Goal: Information Seeking & Learning: Learn about a topic

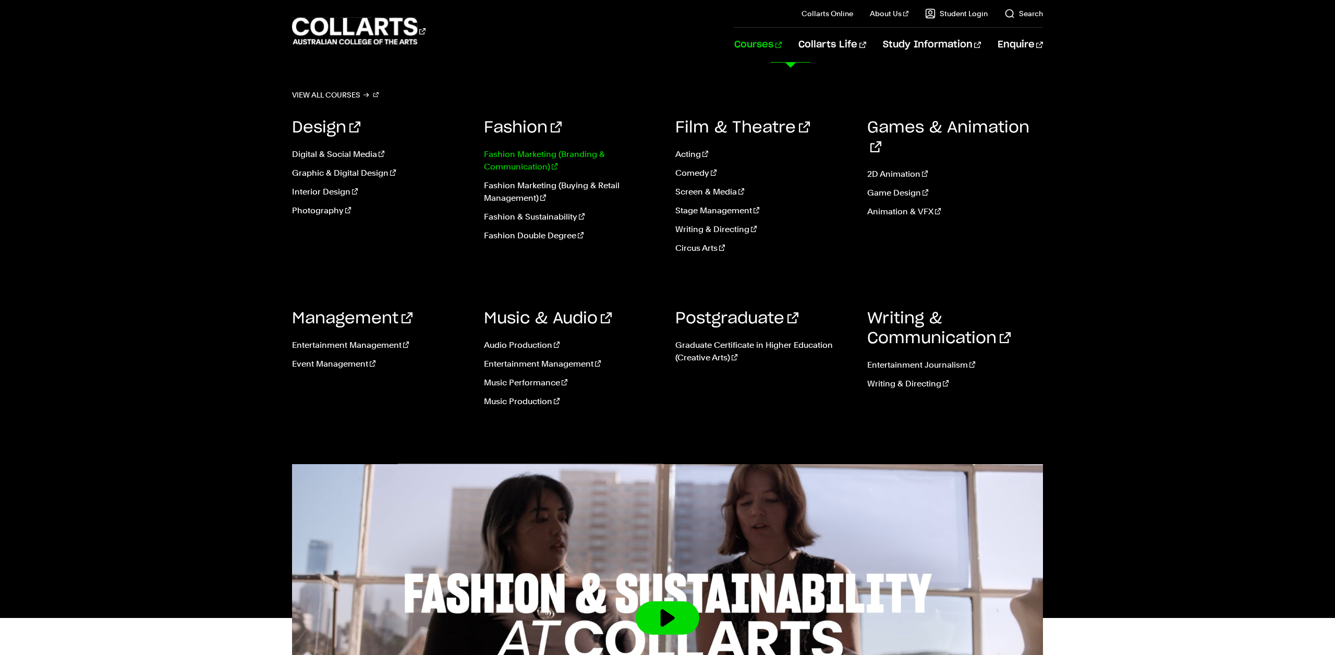
click at [564, 162] on link "Fashion Marketing (Branding & Communication)" at bounding box center [572, 160] width 176 height 25
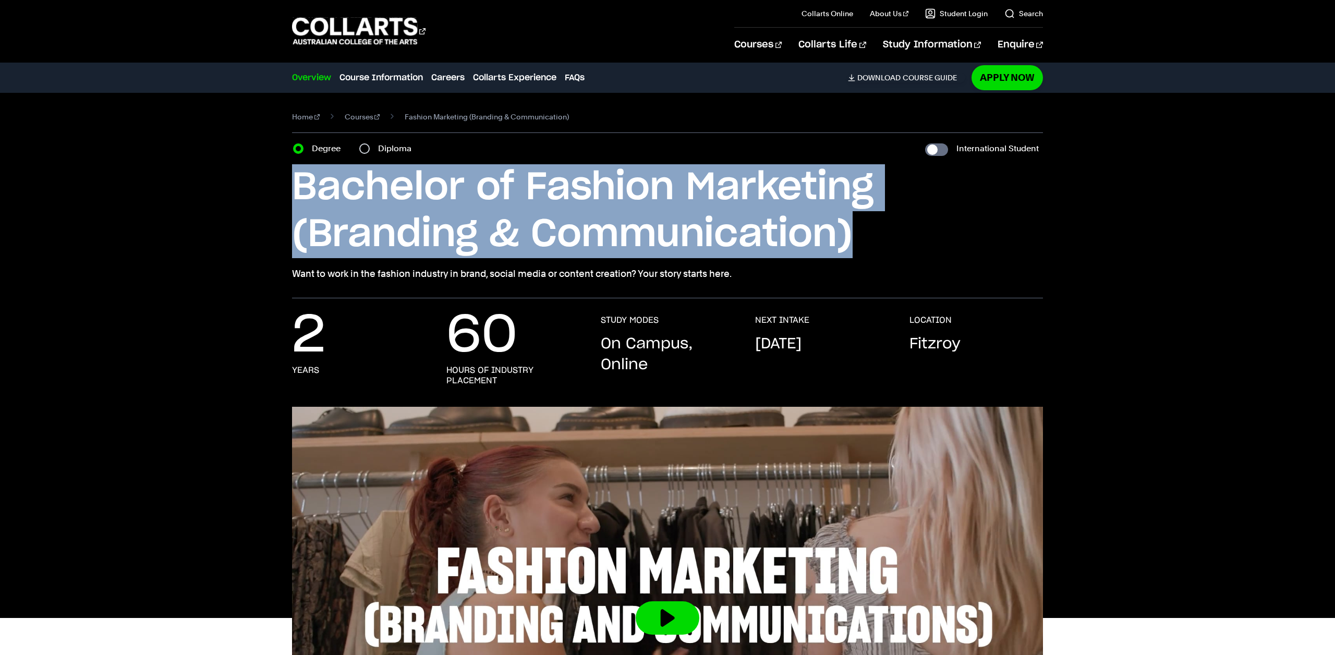
drag, startPoint x: 819, startPoint y: 226, endPoint x: 285, endPoint y: 181, distance: 535.9
click at [285, 181] on div "Home Courses Fashion Marketing (Branding & Communication) Course variant Degree…" at bounding box center [667, 195] width 978 height 205
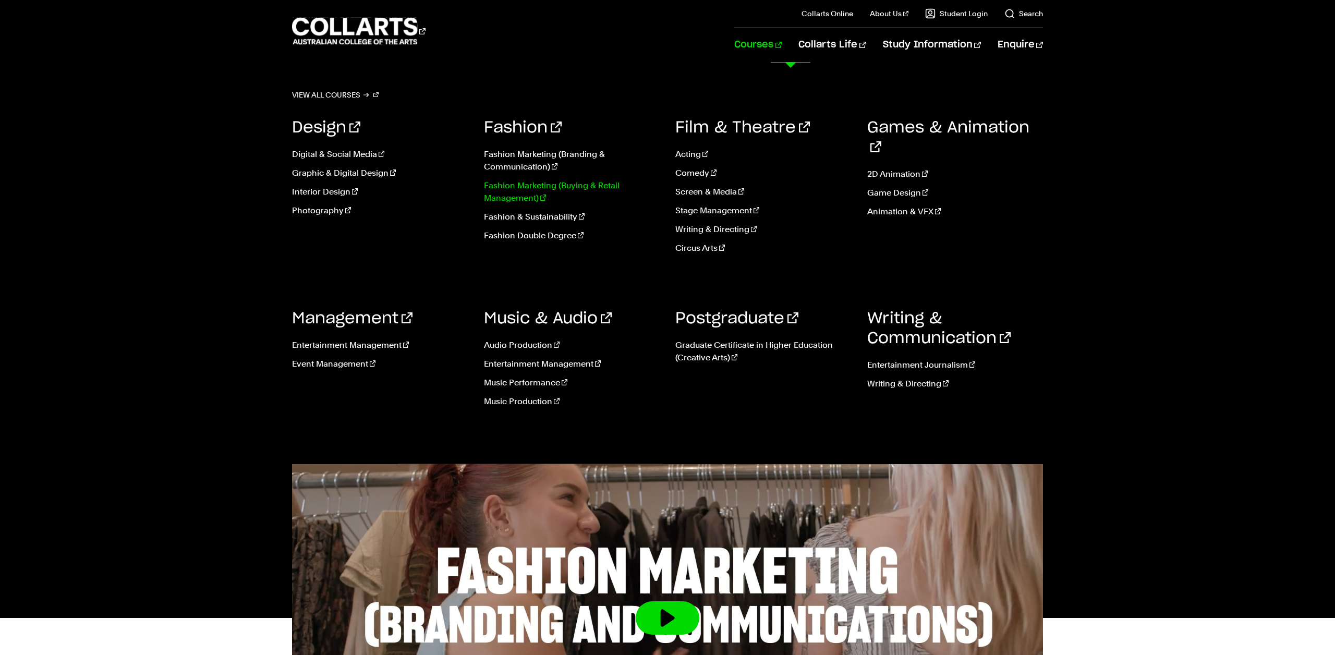
click at [550, 187] on link "Fashion Marketing (Buying & Retail Management)" at bounding box center [572, 191] width 176 height 25
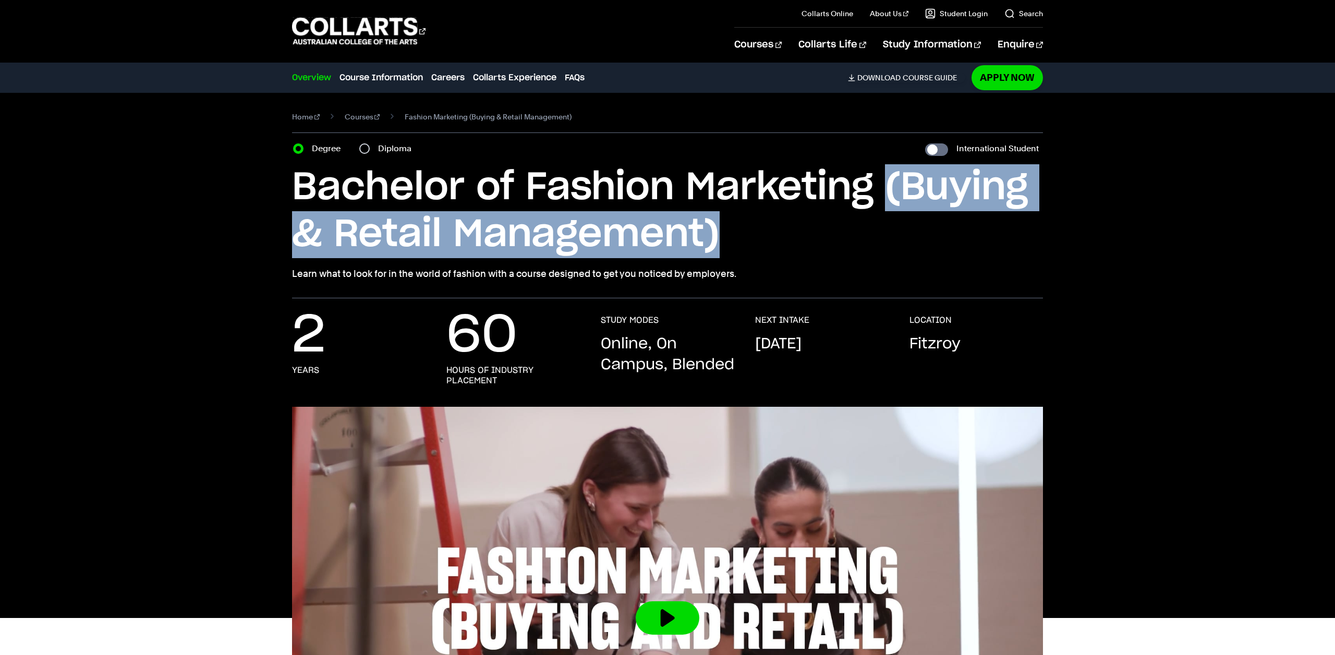
drag, startPoint x: 734, startPoint y: 238, endPoint x: 883, endPoint y: 190, distance: 157.0
click at [883, 190] on h1 "Bachelor of Fashion Marketing (Buying & Retail Management)" at bounding box center [667, 211] width 751 height 94
copy h1 "(Buying & Retail Management)"
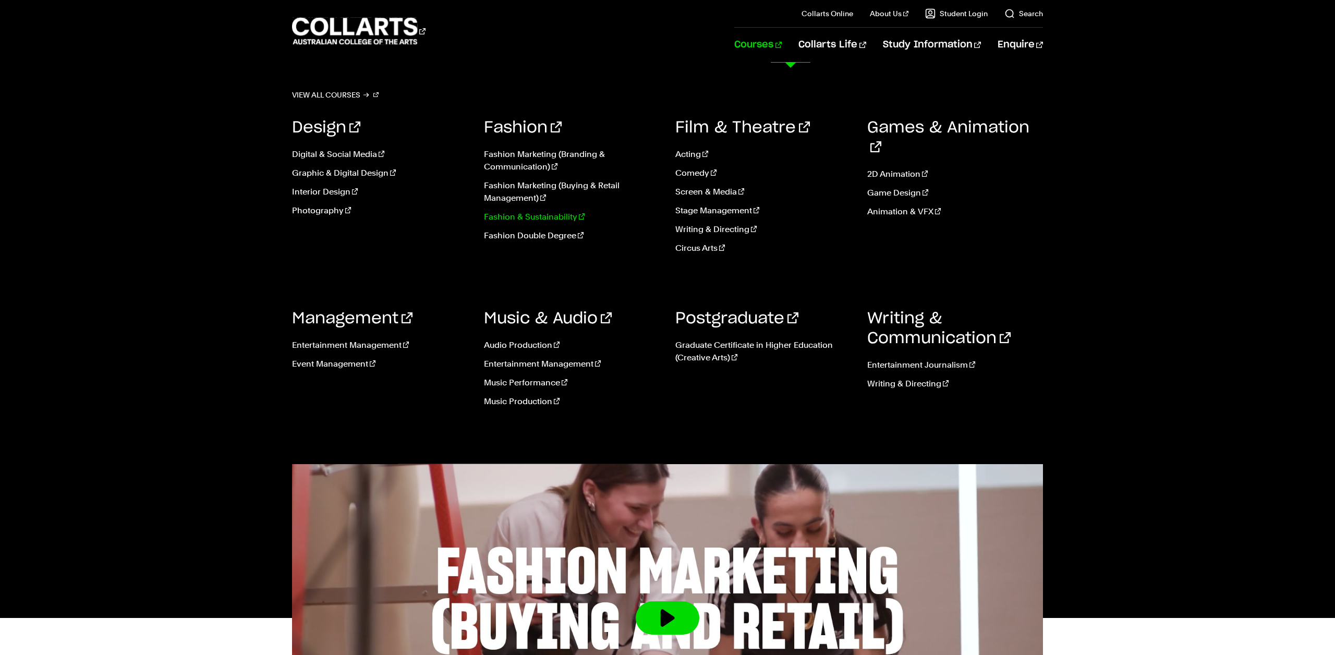
click at [566, 219] on link "Fashion & Sustainability" at bounding box center [572, 217] width 176 height 13
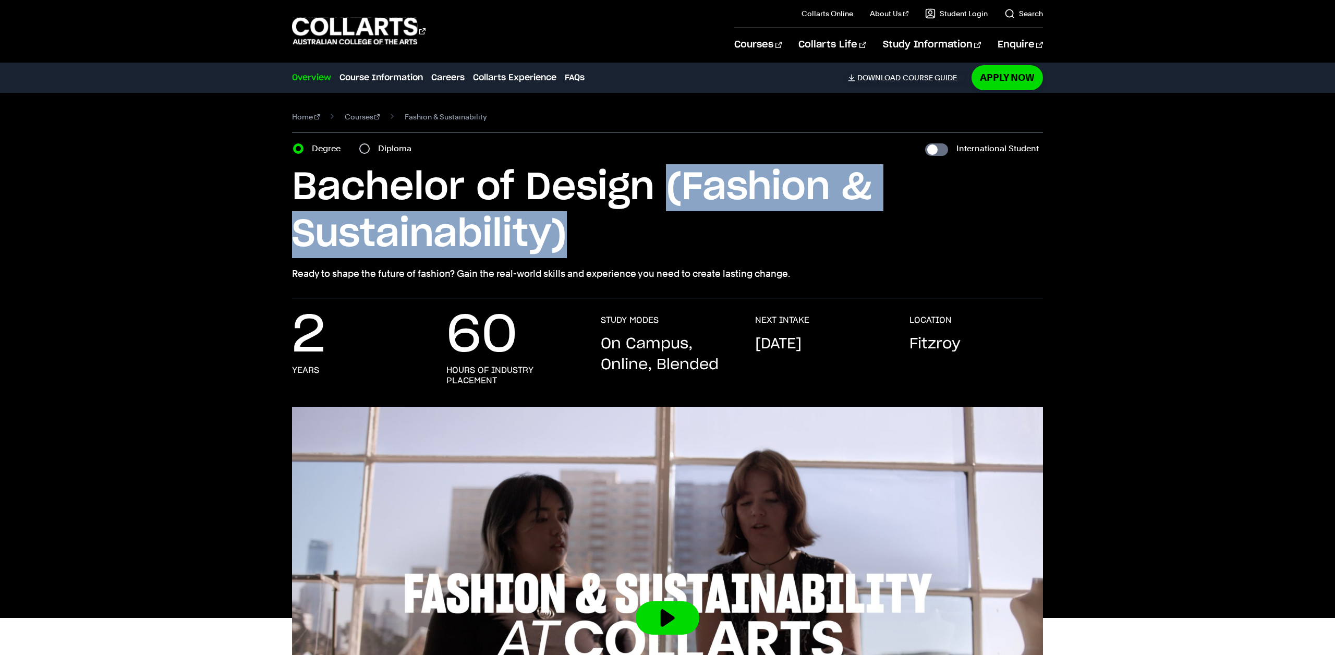
drag, startPoint x: 644, startPoint y: 225, endPoint x: 672, endPoint y: 196, distance: 40.2
click at [672, 196] on h1 "Bachelor of Design (Fashion & Sustainability)" at bounding box center [667, 211] width 751 height 94
copy h1 "(Fashion & Sustainability)"
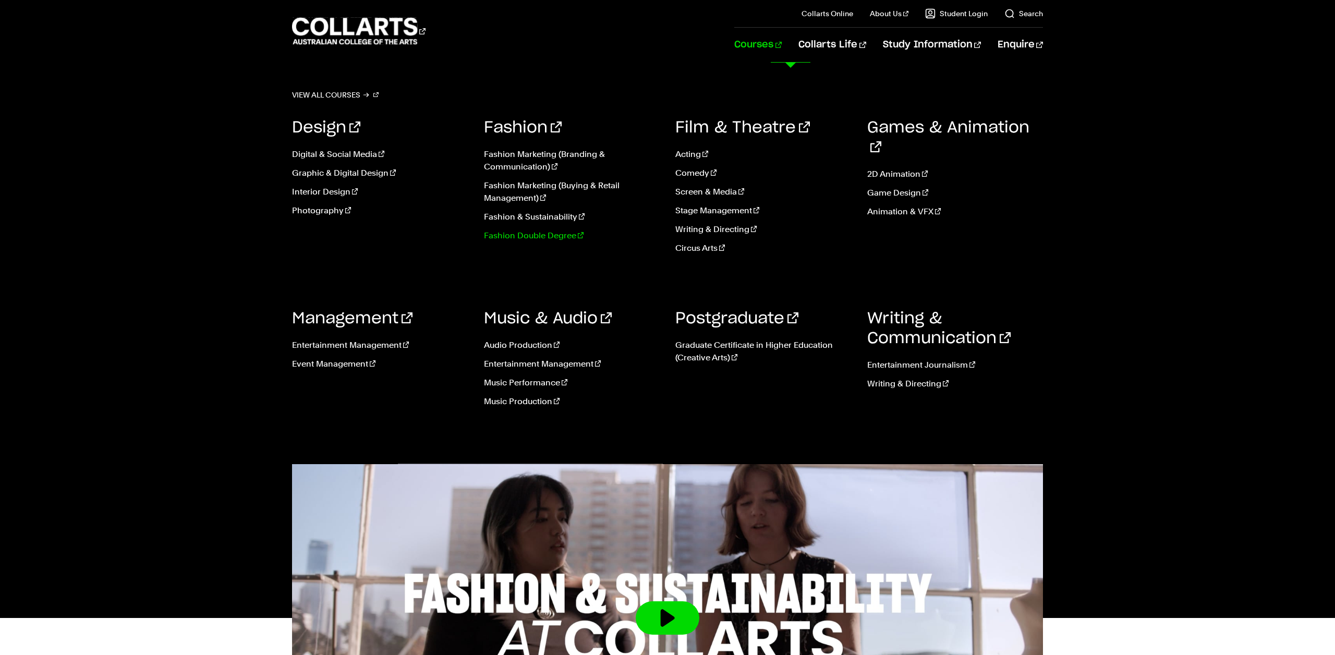
click at [537, 236] on link "Fashion Double Degree" at bounding box center [572, 235] width 176 height 13
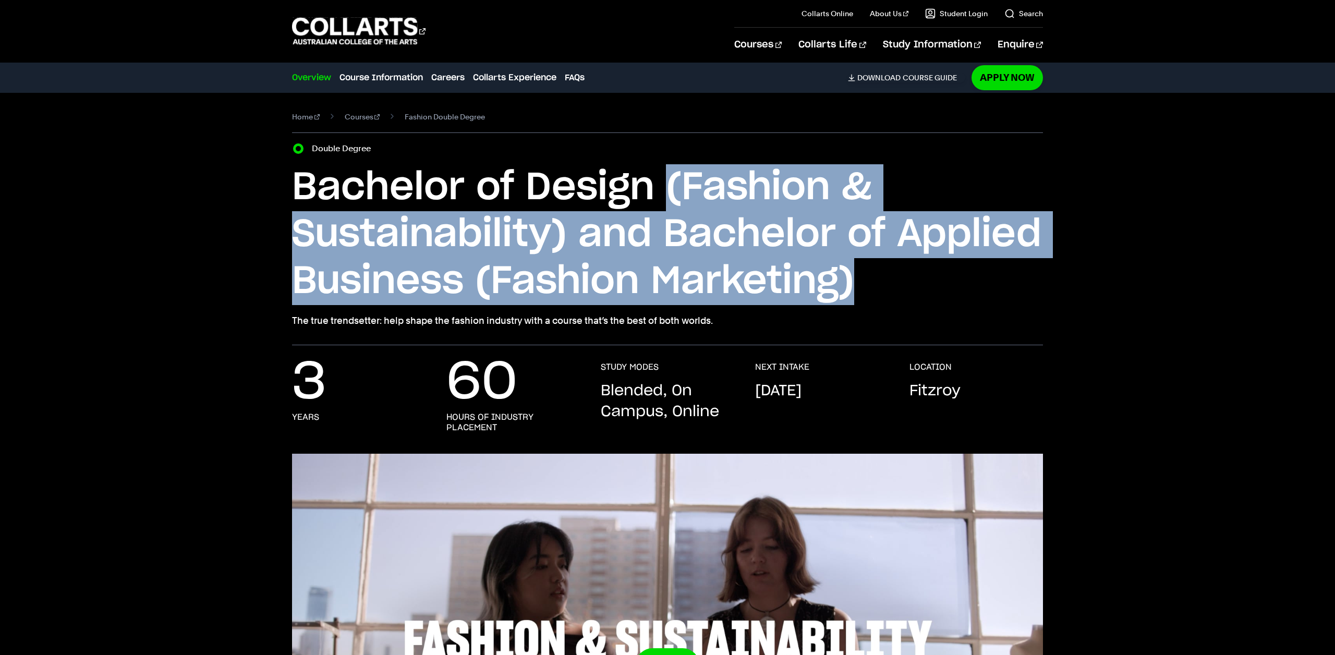
drag, startPoint x: 867, startPoint y: 281, endPoint x: 667, endPoint y: 189, distance: 219.8
click at [667, 189] on h1 "Bachelor of Design (Fashion & Sustainability) and Bachelor of Applied Business …" at bounding box center [667, 234] width 751 height 141
copy h1 "(Fashion & Sustainability) and Bachelor of Applied Business (Fashion Marketing)"
